Goal: Information Seeking & Learning: Learn about a topic

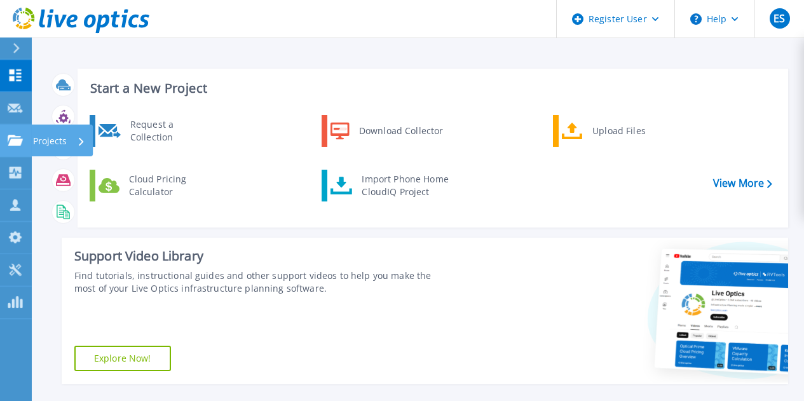
click at [8, 141] on icon at bounding box center [15, 140] width 15 height 11
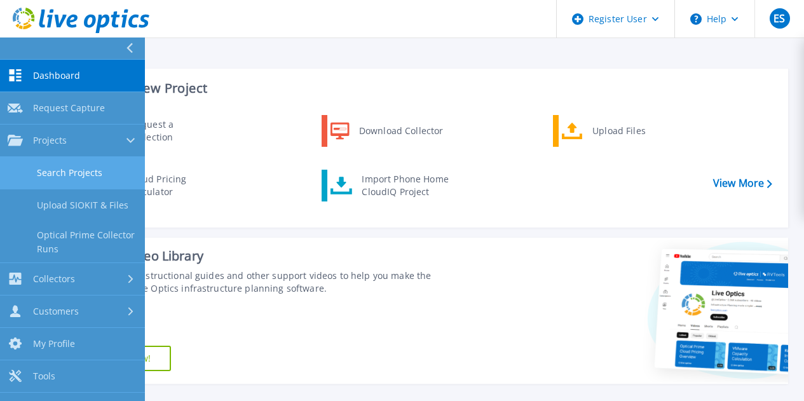
click at [71, 169] on link "Search Projects" at bounding box center [72, 173] width 145 height 32
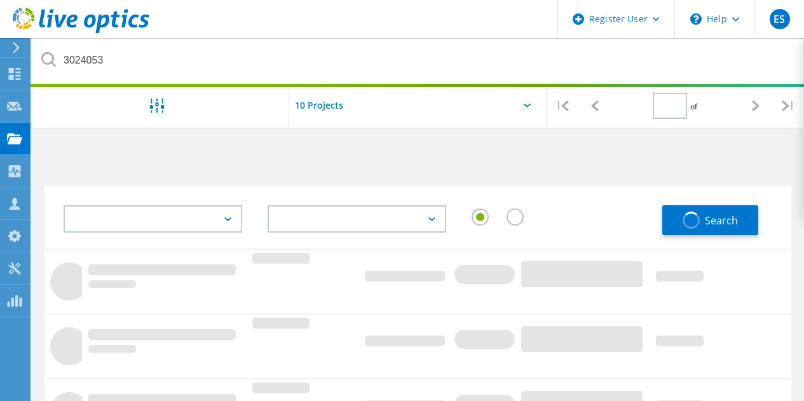
type input "1"
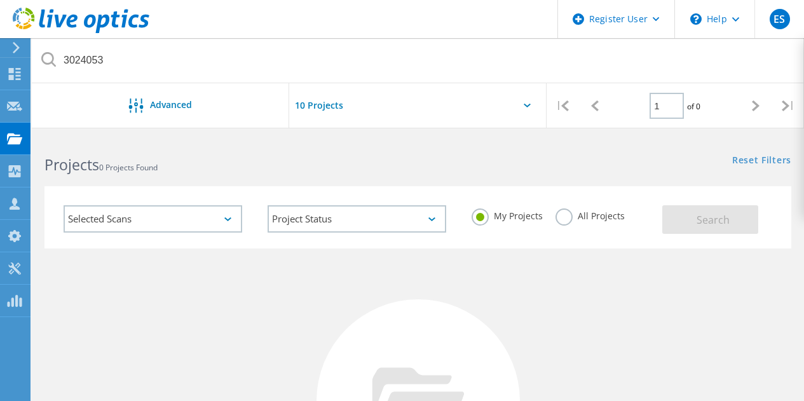
click at [167, 216] on div "Selected Scans" at bounding box center [153, 218] width 179 height 27
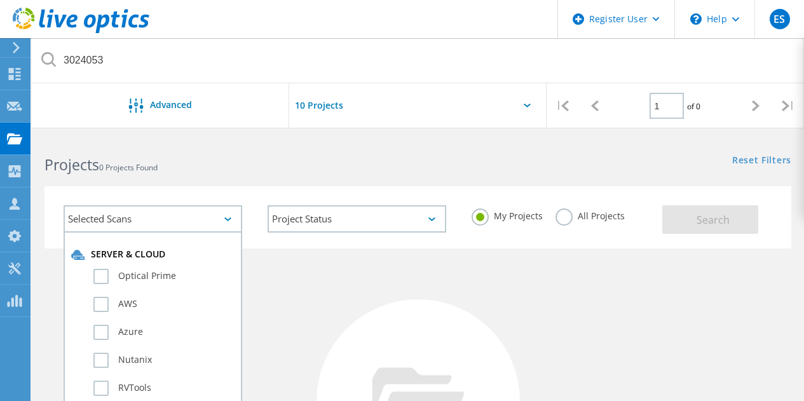
click at [569, 219] on label "All Projects" at bounding box center [590, 215] width 69 height 12
click at [0, 0] on input "All Projects" at bounding box center [0, 0] width 0 height 0
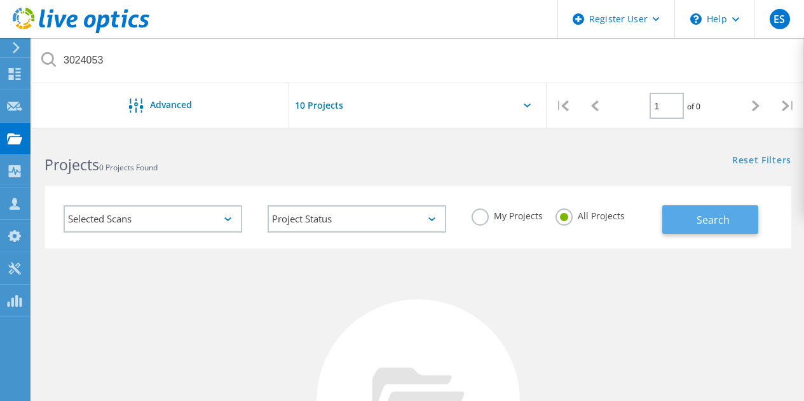
click at [713, 221] on span "Search" at bounding box center [713, 220] width 33 height 14
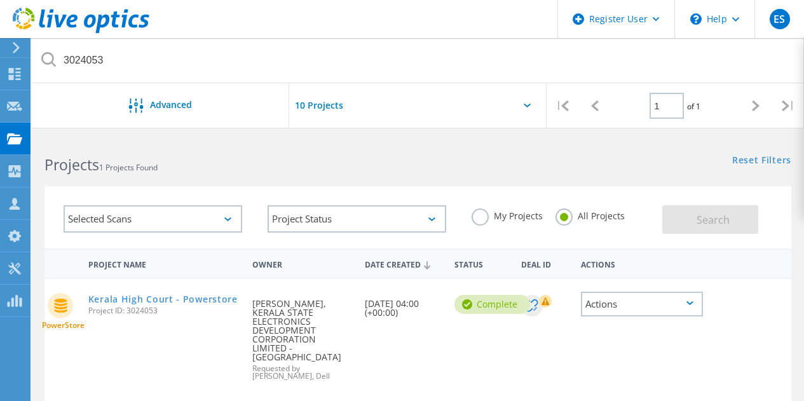
click at [482, 216] on label "My Projects" at bounding box center [507, 215] width 71 height 12
click at [0, 0] on input "My Projects" at bounding box center [0, 0] width 0 height 0
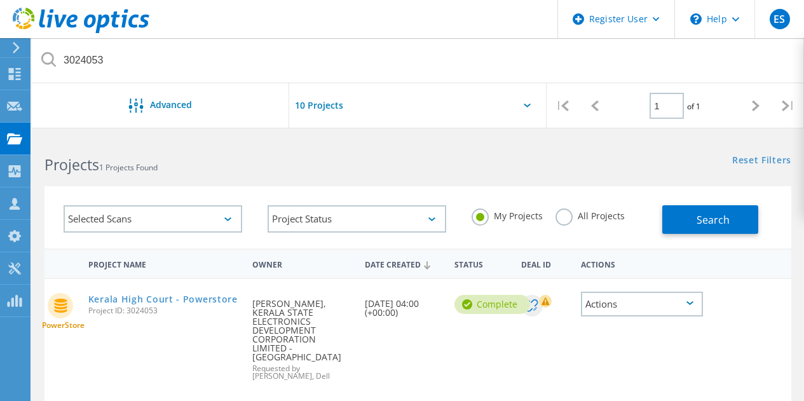
click at [167, 218] on div "Selected Scans" at bounding box center [153, 218] width 179 height 27
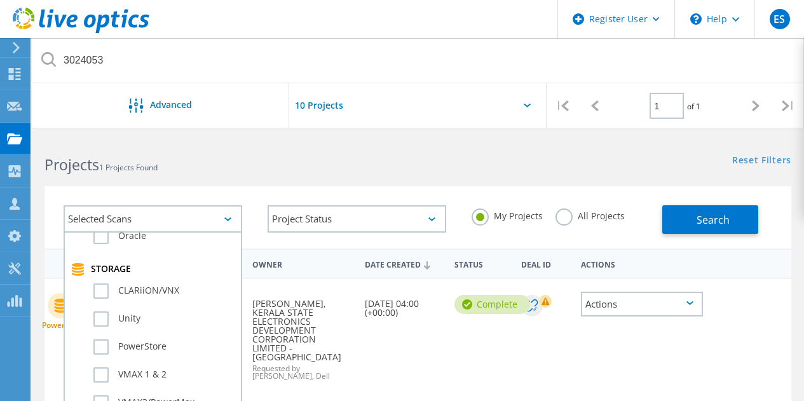
scroll to position [268, 0]
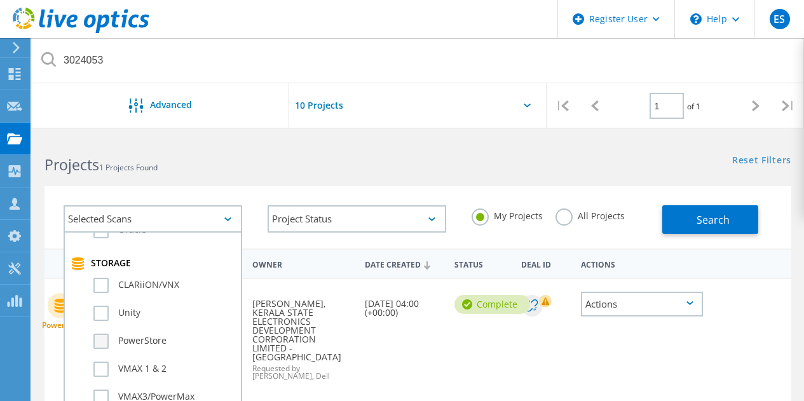
click at [104, 338] on label "PowerStore" at bounding box center [163, 341] width 141 height 15
click at [0, 0] on input "PowerStore" at bounding box center [0, 0] width 0 height 0
click at [543, 165] on div "Projects 1 Projects Found Reset Filters Show Filters" at bounding box center [418, 154] width 772 height 34
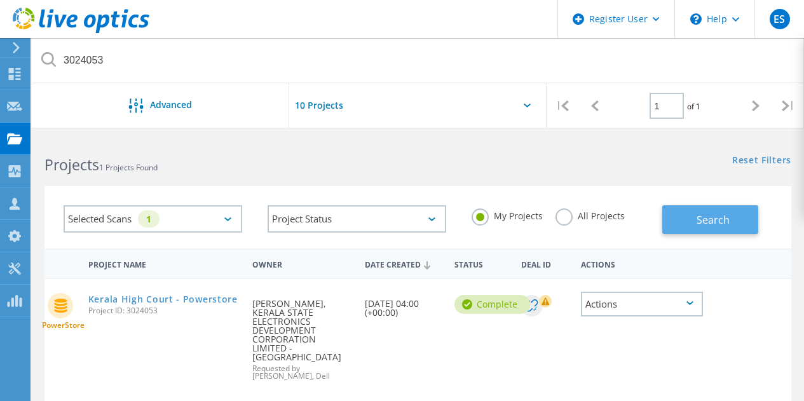
click at [699, 210] on button "Search" at bounding box center [710, 219] width 96 height 29
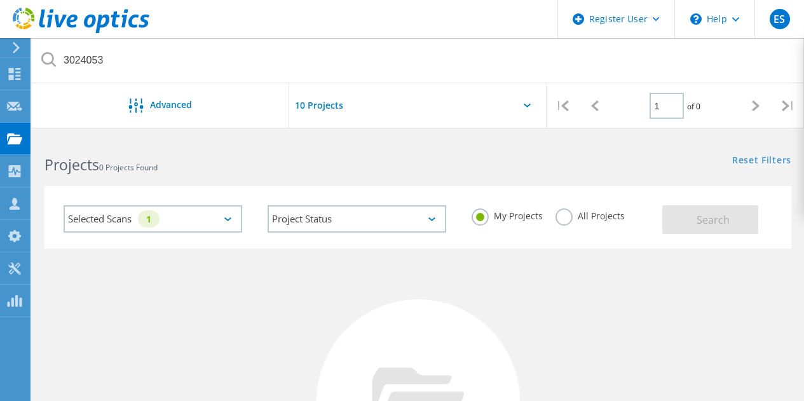
click at [227, 221] on icon at bounding box center [227, 219] width 7 height 4
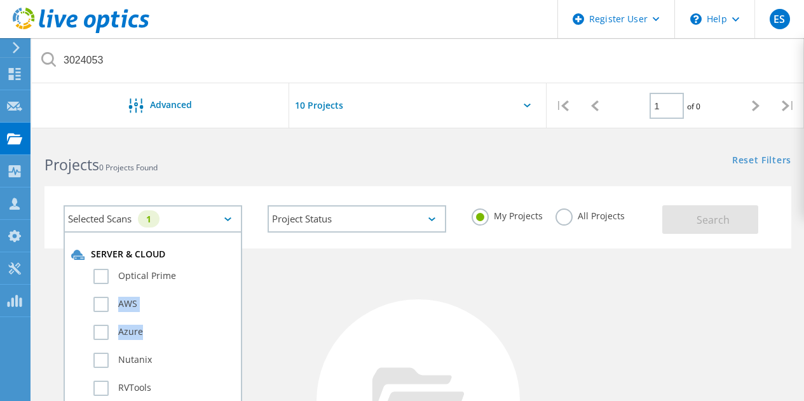
drag, startPoint x: 230, startPoint y: 266, endPoint x: 232, endPoint y: 327, distance: 61.1
click at [232, 327] on div "Server & Cloud Optical Prime AWS Azure Nutanix RVTools Kubernetes Workloads SQL…" at bounding box center [153, 334] width 179 height 206
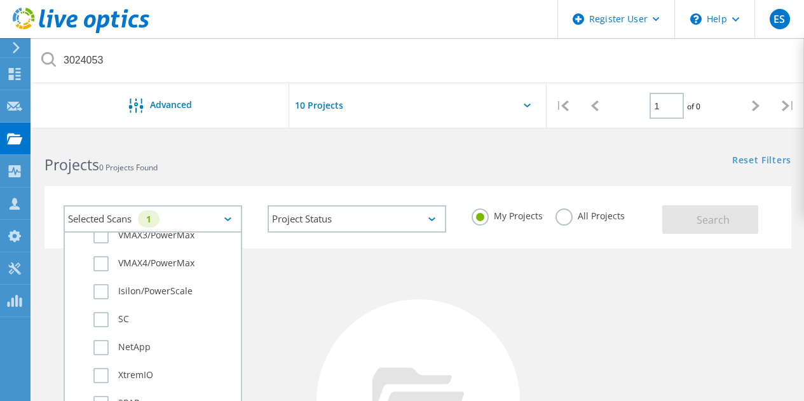
scroll to position [436, 0]
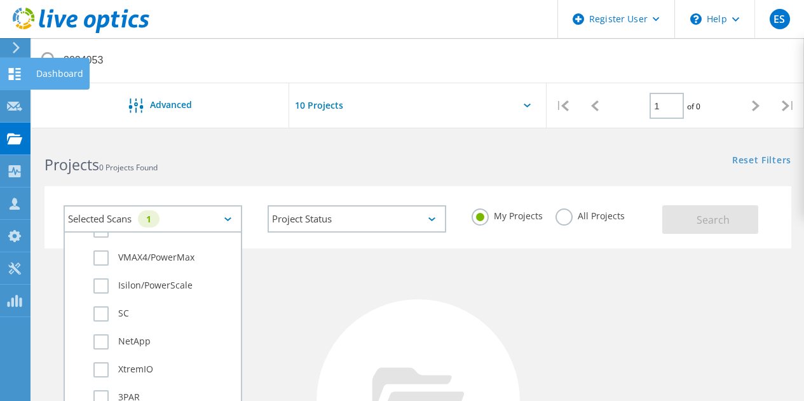
click at [39, 73] on div "Dashboard" at bounding box center [59, 73] width 47 height 9
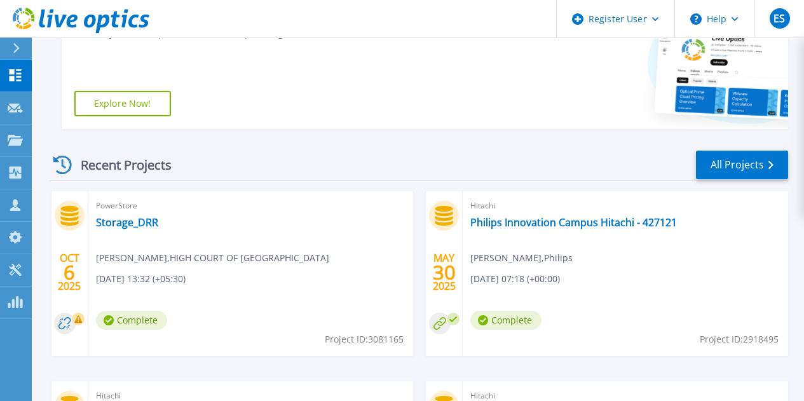
scroll to position [259, 0]
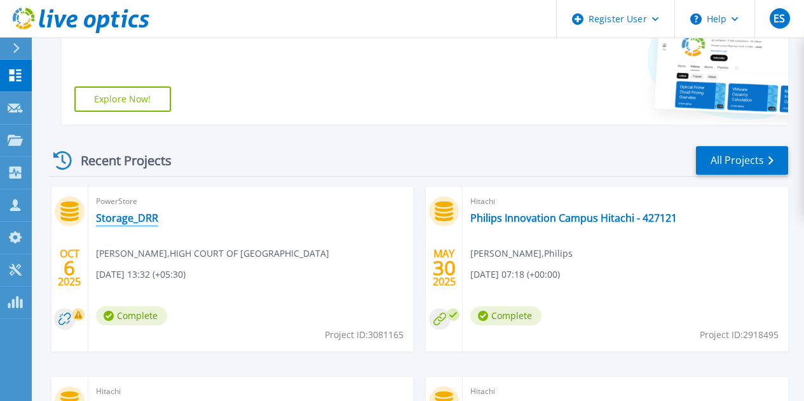
click at [141, 217] on link "Storage_DRR" at bounding box center [127, 218] width 62 height 13
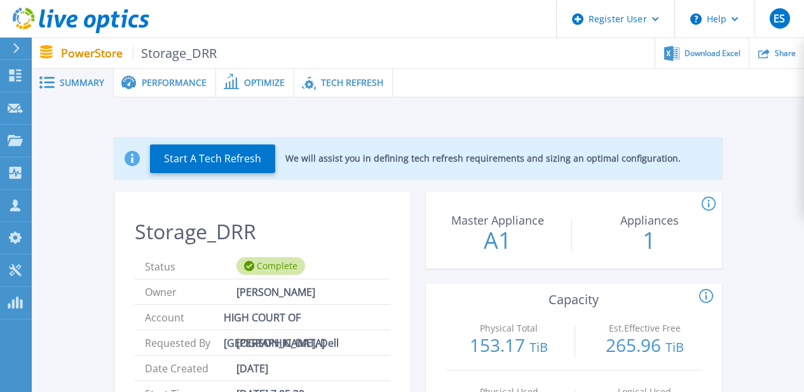
click at [160, 86] on span "Performance" at bounding box center [174, 82] width 65 height 9
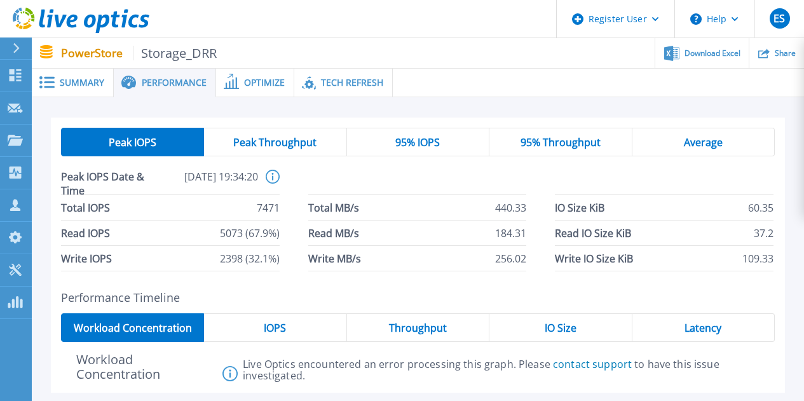
click at [259, 82] on span "Optimize" at bounding box center [264, 82] width 41 height 9
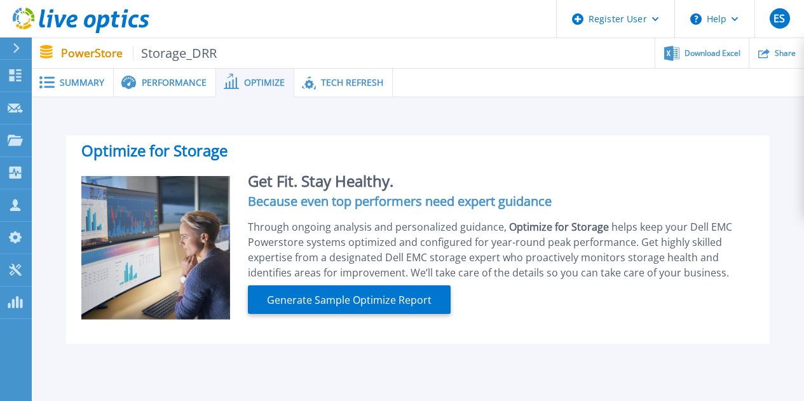
click at [343, 79] on span "Tech Refresh" at bounding box center [352, 82] width 62 height 9
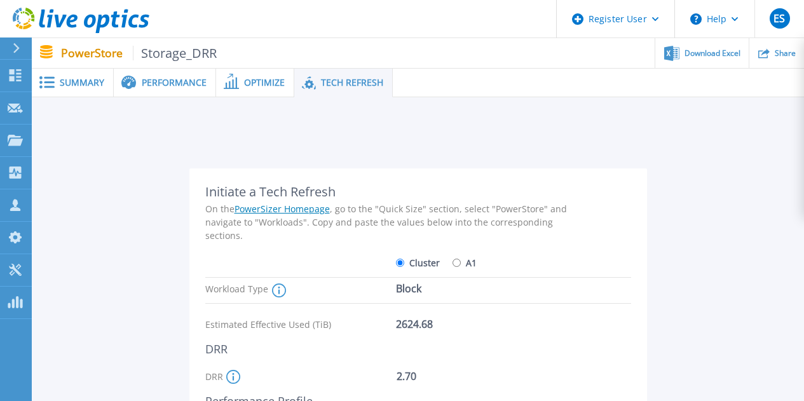
click at [45, 83] on rect at bounding box center [49, 82] width 11 height 2
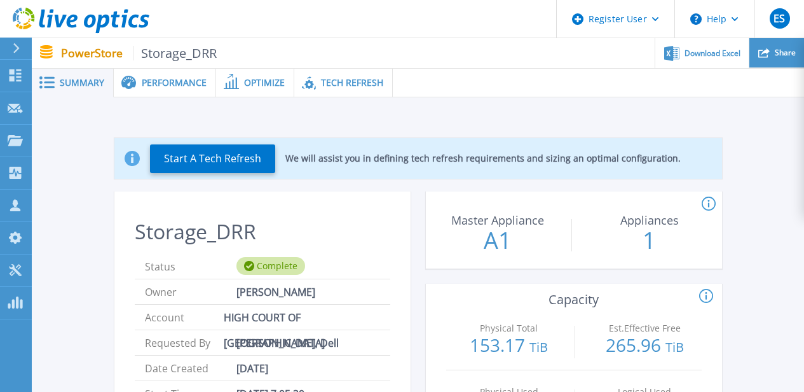
click at [778, 50] on span "Share" at bounding box center [785, 53] width 21 height 8
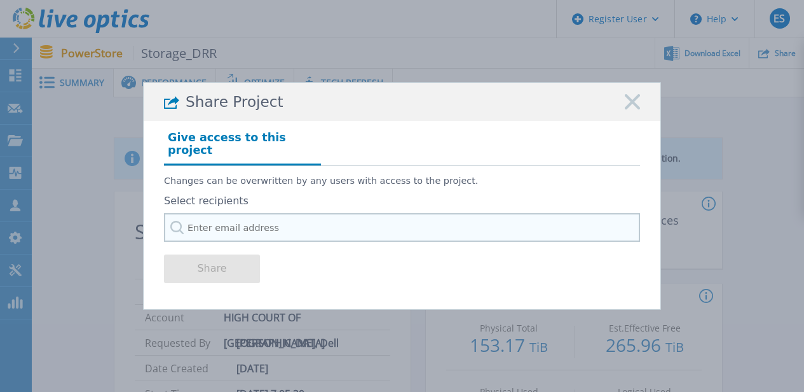
click at [280, 225] on input "text" at bounding box center [402, 227] width 476 height 29
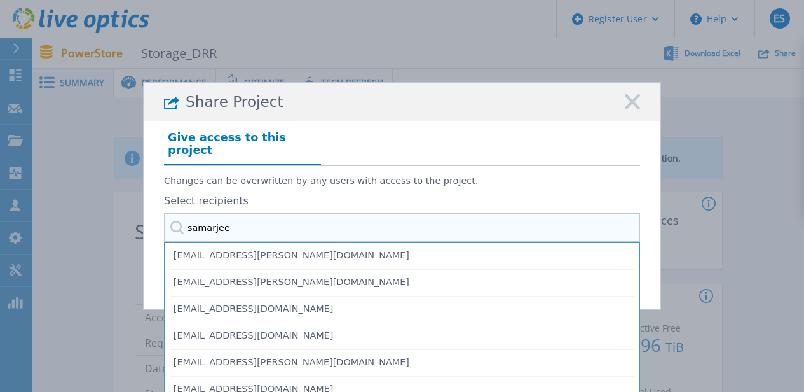
type input "samarjeet"
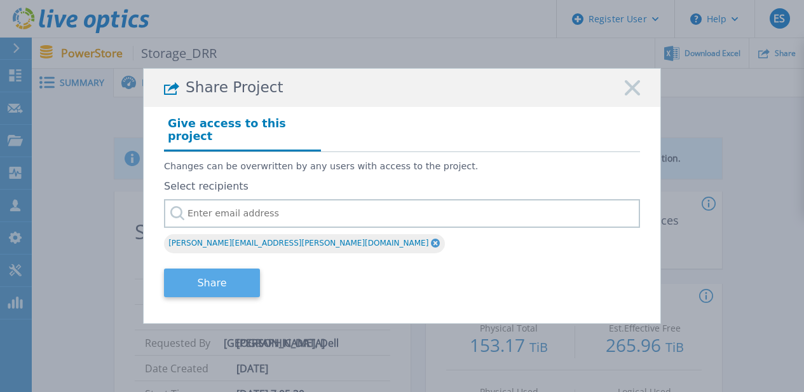
click at [214, 280] on button "Share" at bounding box center [212, 282] width 96 height 29
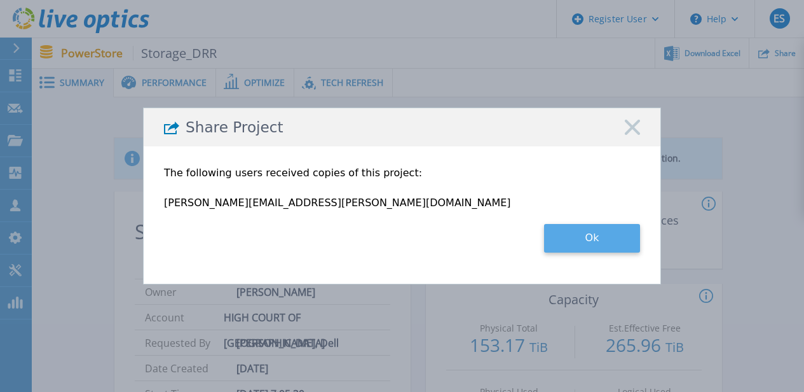
click at [593, 240] on button "Ok" at bounding box center [592, 238] width 96 height 29
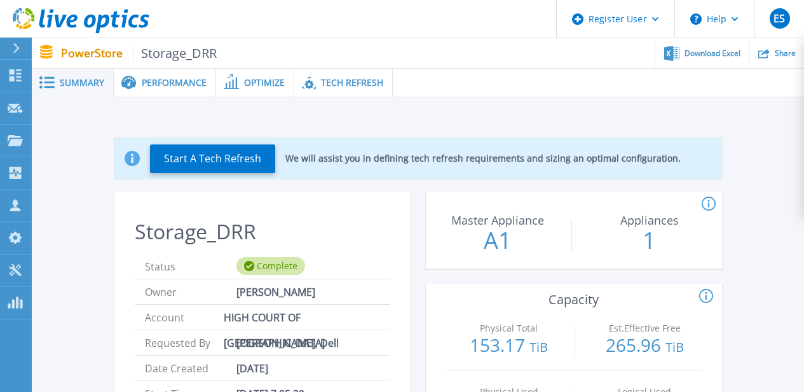
click at [153, 83] on span "Performance" at bounding box center [174, 82] width 65 height 9
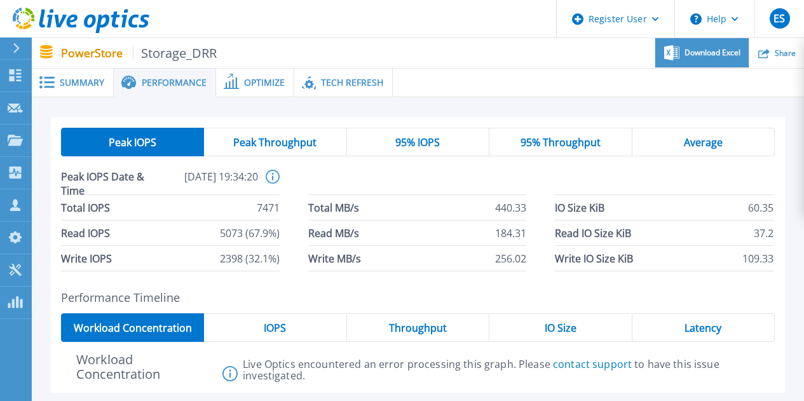
click at [704, 62] on div "Download Excel" at bounding box center [701, 53] width 93 height 30
click at [95, 80] on span "Summary" at bounding box center [82, 82] width 45 height 9
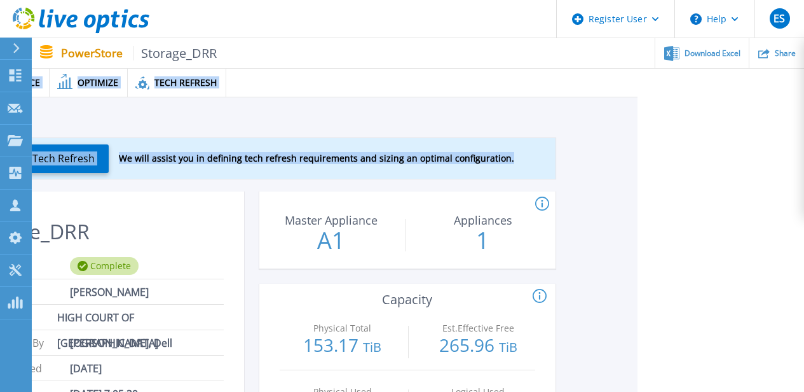
scroll to position [0, 191]
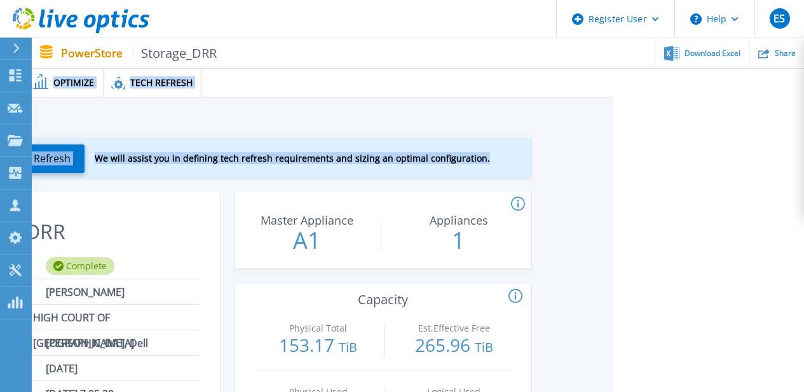
drag, startPoint x: 802, startPoint y: 59, endPoint x: 802, endPoint y: 98, distance: 38.8
click at [614, 98] on html "Register User Help ES Dell User Elango Sadasivam Elango.Sadasivam@Dell.com Dell…" at bounding box center [211, 177] width 804 height 355
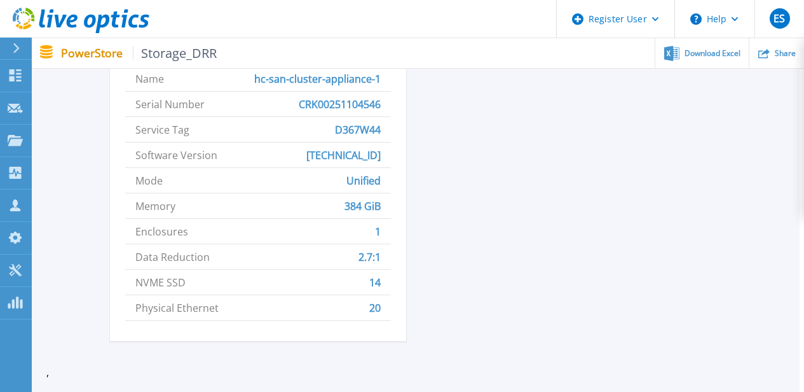
scroll to position [626, 4]
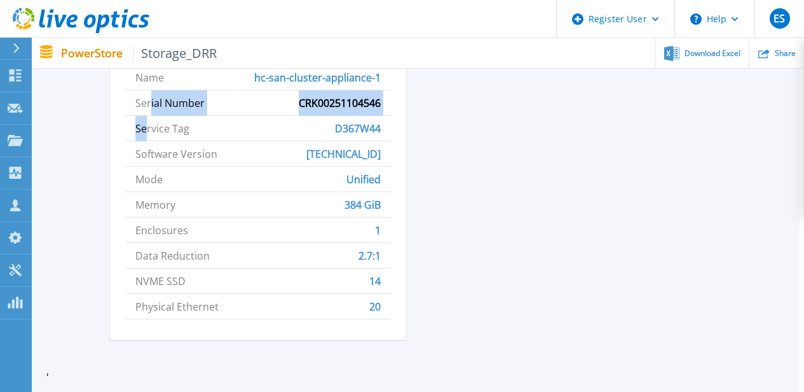
drag, startPoint x: 150, startPoint y: 110, endPoint x: 150, endPoint y: 100, distance: 9.5
click at [150, 102] on ul "Model PowerStore 1200T Name hc-san-cluster-appliance-1 Serial Number CRK0025110…" at bounding box center [258, 179] width 266 height 280
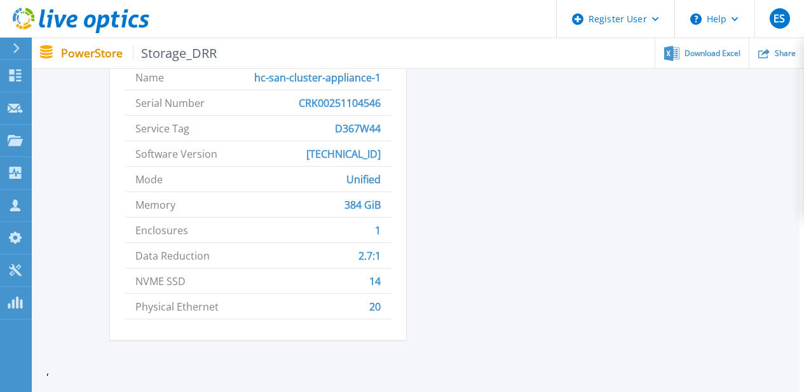
drag, startPoint x: 499, startPoint y: 152, endPoint x: 519, endPoint y: 155, distance: 20.0
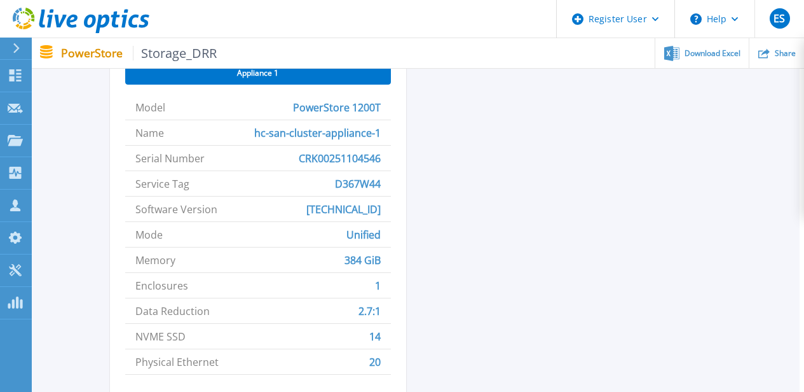
scroll to position [569, 4]
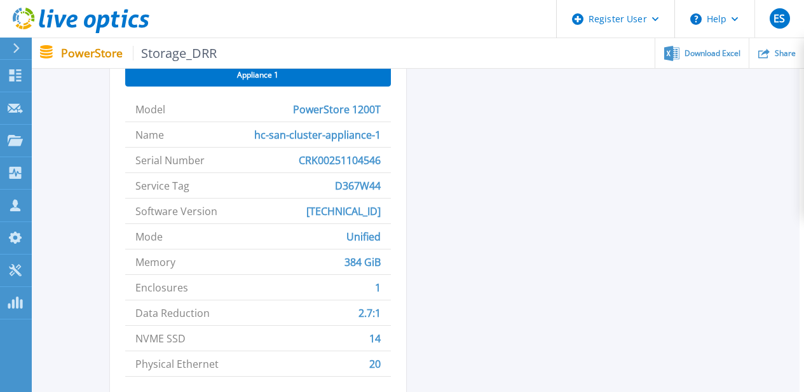
click at [598, 211] on div "Storage_DRR Status Complete Owner Vilbi Raju Account HIGH COURT OF KERALA Reque…" at bounding box center [414, 17] width 608 height 790
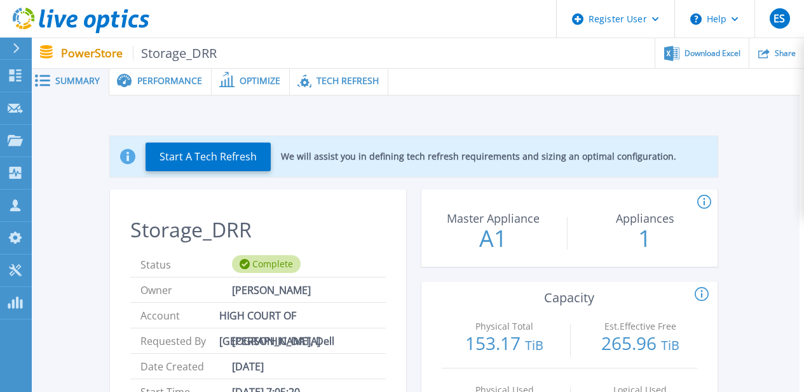
scroll to position [0, 4]
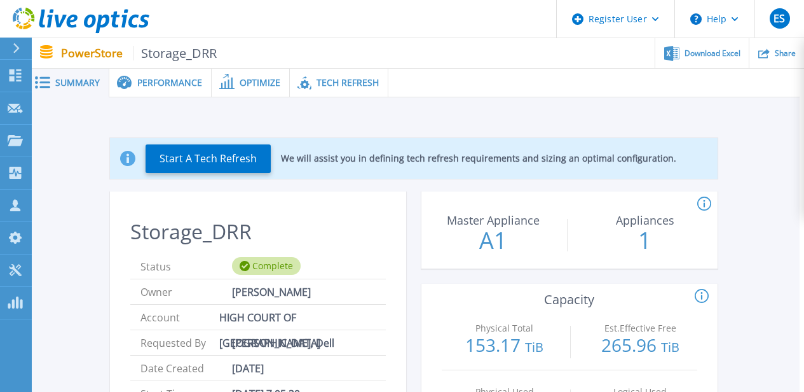
click at [147, 78] on span "Performance" at bounding box center [169, 82] width 65 height 9
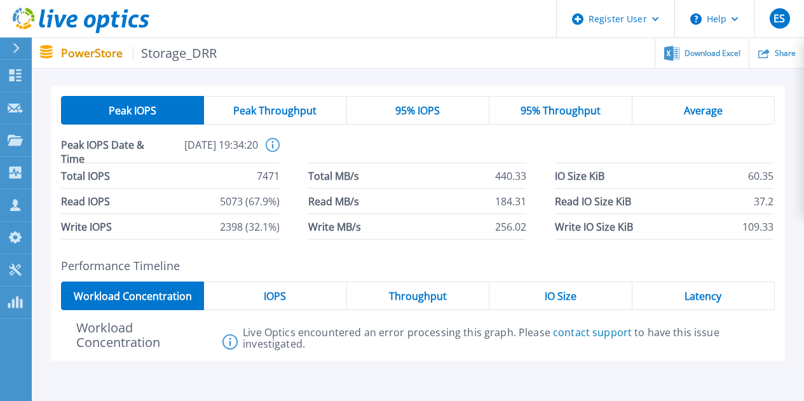
scroll to position [0, 0]
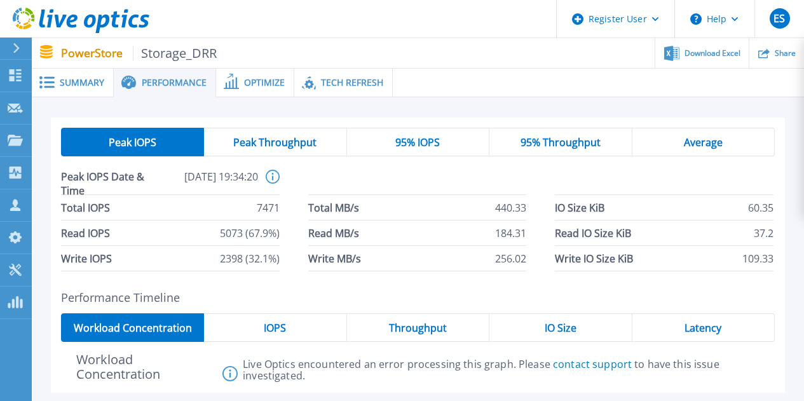
click at [259, 87] on span "Optimize" at bounding box center [264, 82] width 41 height 9
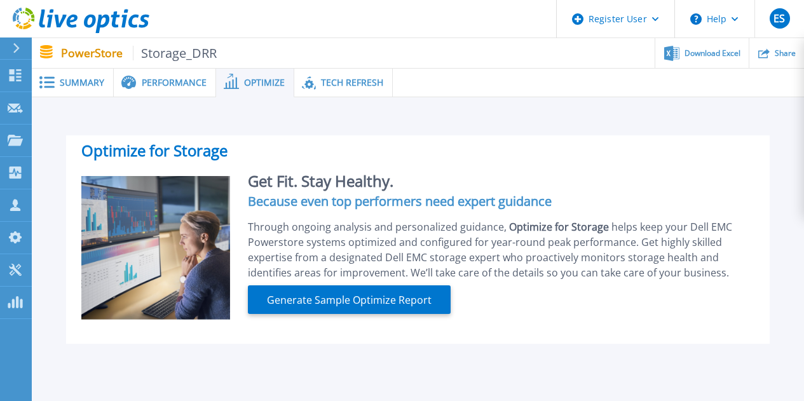
click at [321, 80] on span "Tech Refresh" at bounding box center [352, 82] width 62 height 9
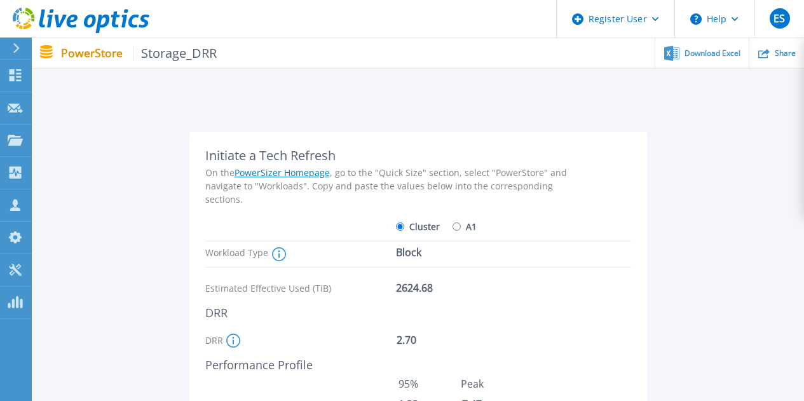
scroll to position [10, 0]
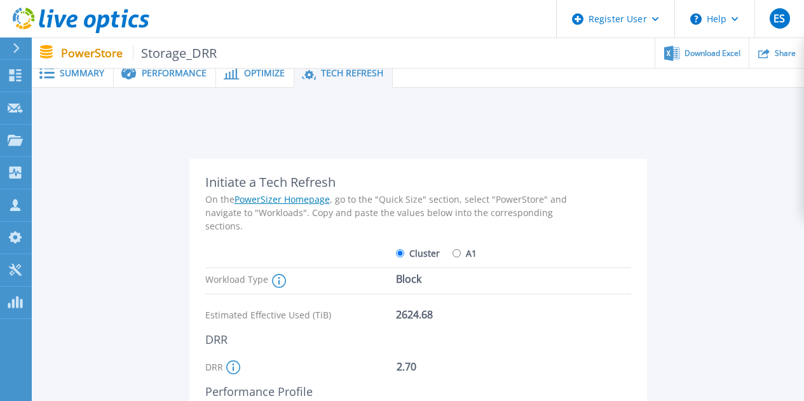
click at [453, 256] on input "A1" at bounding box center [457, 253] width 8 height 8
radio input "true"
radio input "false"
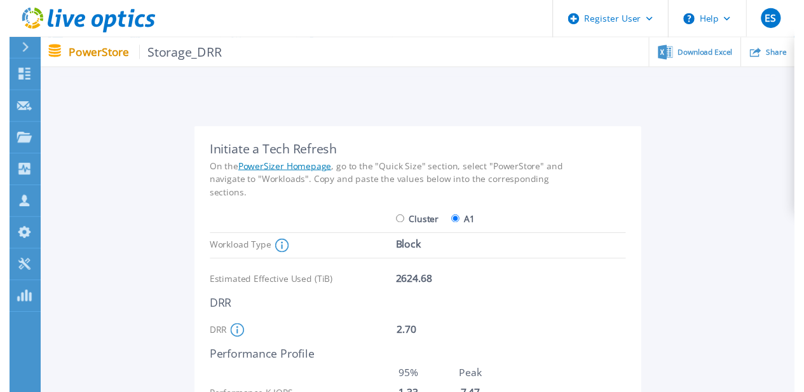
scroll to position [0, 0]
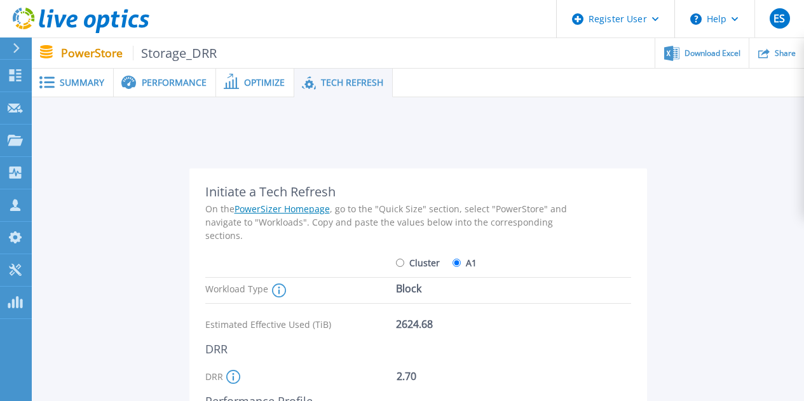
click at [59, 85] on span at bounding box center [46, 82] width 28 height 12
